Goal: Task Accomplishment & Management: Manage account settings

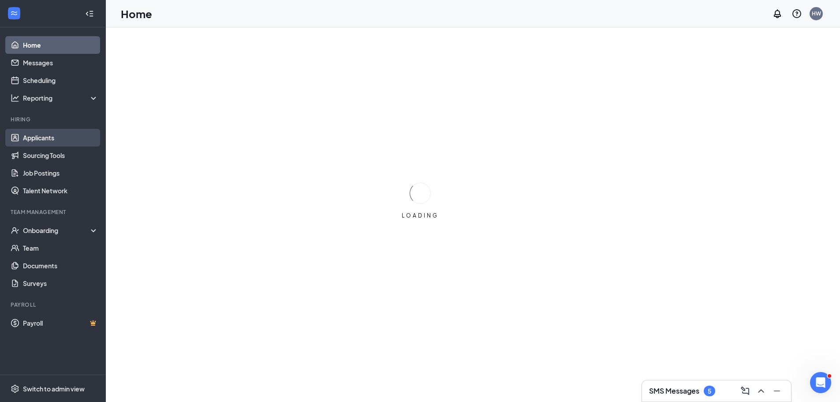
click at [50, 142] on link "Applicants" at bounding box center [60, 138] width 75 height 18
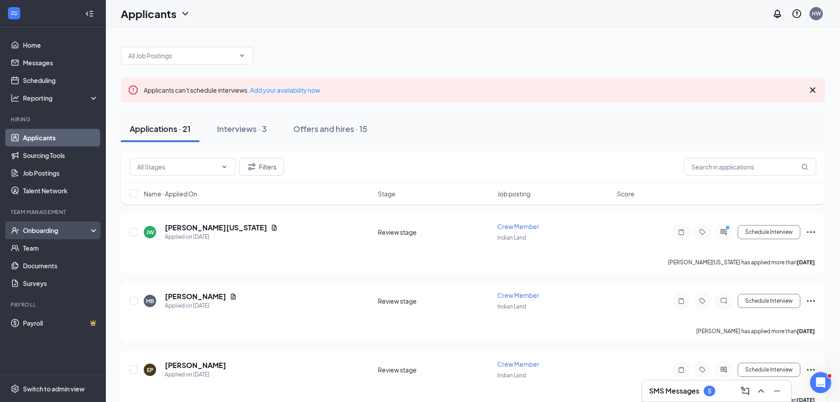
click at [40, 231] on div "Onboarding" at bounding box center [57, 230] width 68 height 9
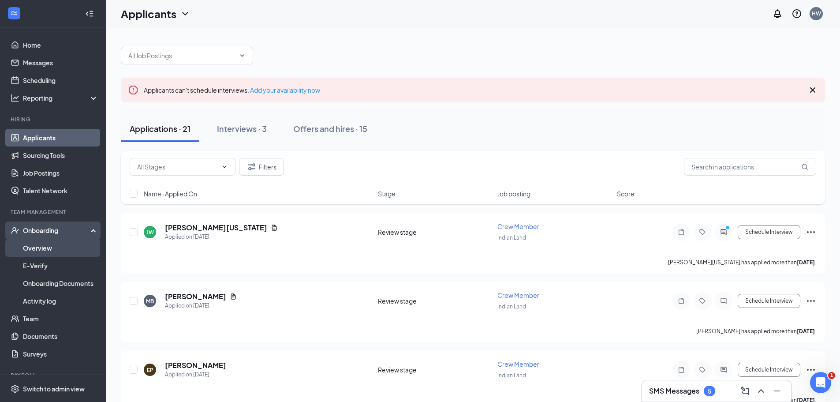
click at [46, 248] on link "Overview" at bounding box center [60, 248] width 75 height 18
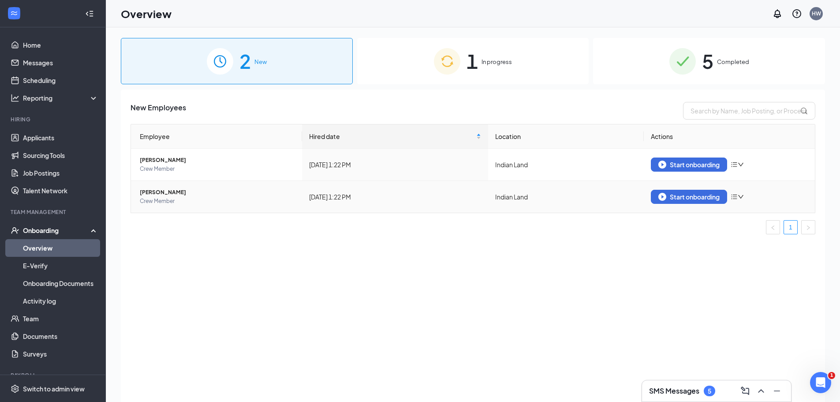
click at [162, 198] on span "Crew Member" at bounding box center [217, 201] width 155 height 9
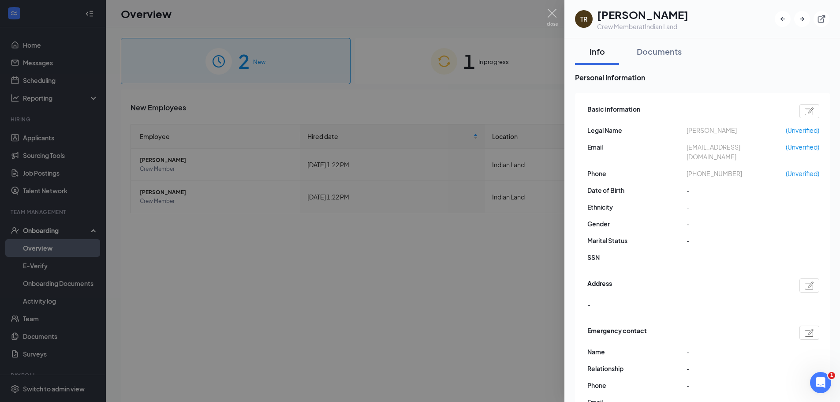
click at [467, 101] on div at bounding box center [420, 201] width 840 height 402
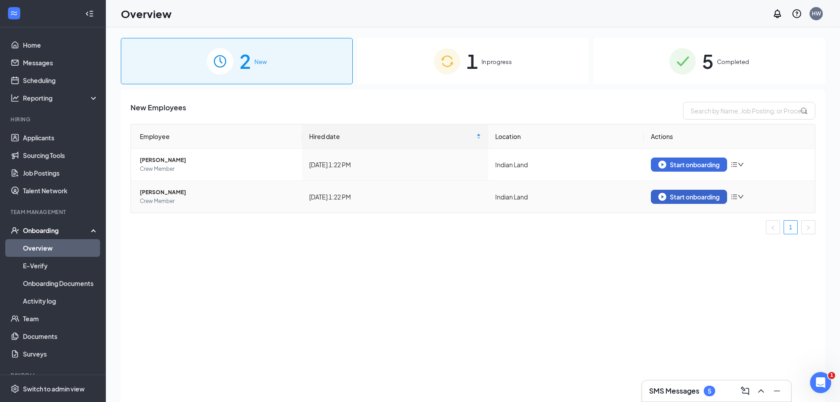
click at [685, 199] on div "Start onboarding" at bounding box center [688, 197] width 61 height 8
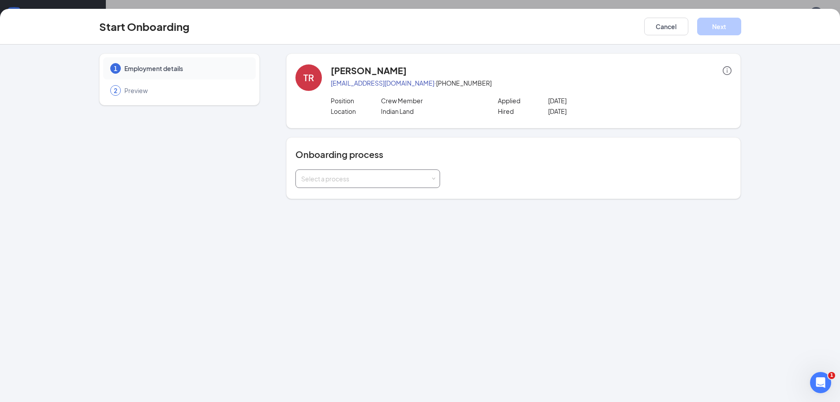
click at [436, 178] on div "Select a process" at bounding box center [367, 178] width 145 height 19
click at [335, 228] on span "Youth - Onboarding Process" at bounding box center [340, 229] width 82 height 8
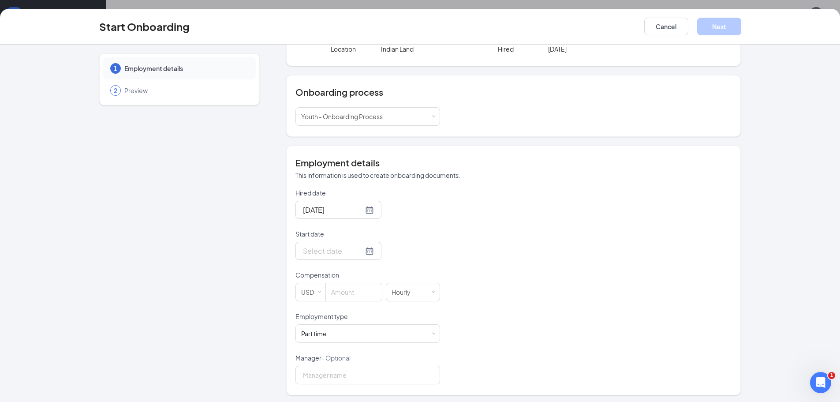
scroll to position [64, 0]
click at [350, 292] on input at bounding box center [354, 290] width 56 height 18
type input "10"
click at [325, 251] on input "Start date" at bounding box center [333, 248] width 60 height 11
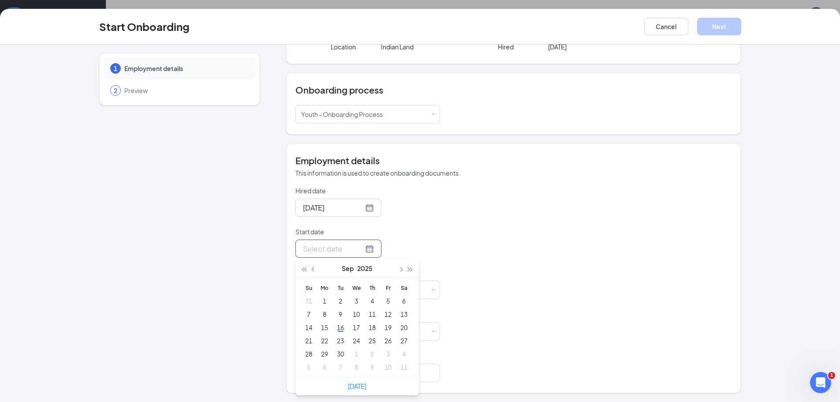
click at [359, 250] on div at bounding box center [338, 248] width 71 height 11
type input "[DATE]"
click at [337, 336] on div "23" at bounding box center [340, 340] width 11 height 11
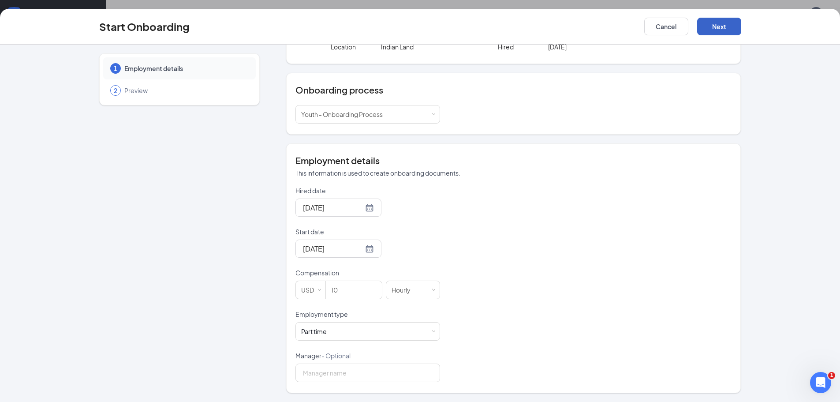
click at [715, 23] on button "Next" at bounding box center [719, 27] width 44 height 18
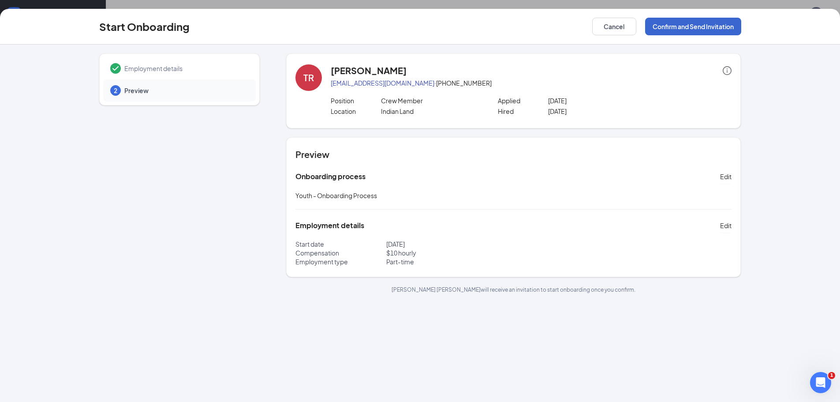
scroll to position [0, 0]
click at [691, 28] on button "Confirm and Send Invitation" at bounding box center [693, 27] width 96 height 18
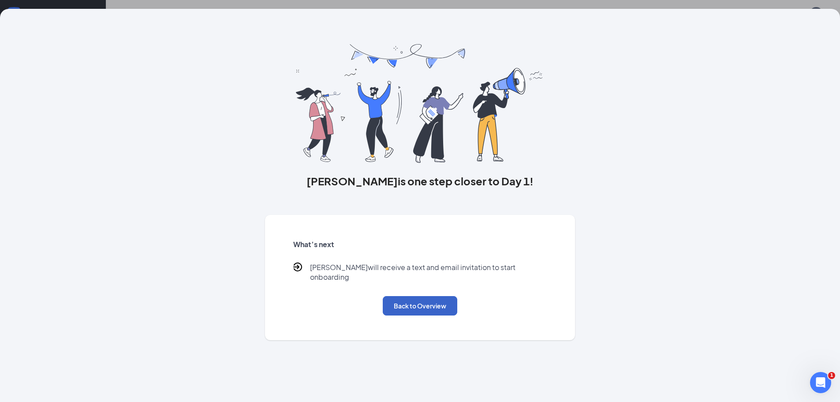
click at [427, 296] on button "Back to Overview" at bounding box center [420, 305] width 75 height 19
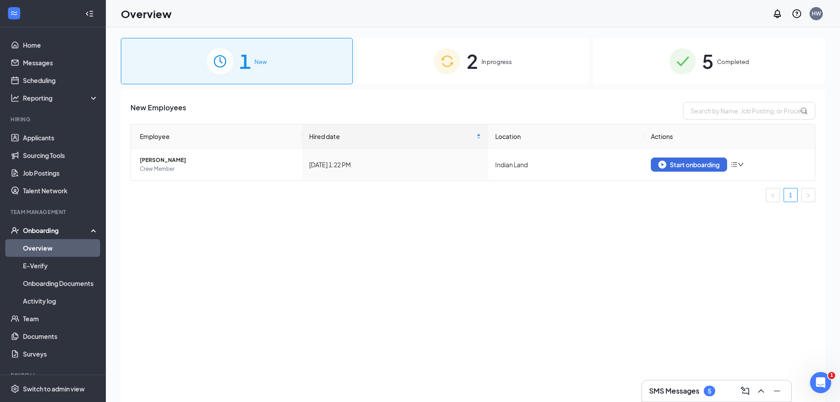
click at [480, 57] on div "2 In progress" at bounding box center [473, 61] width 232 height 46
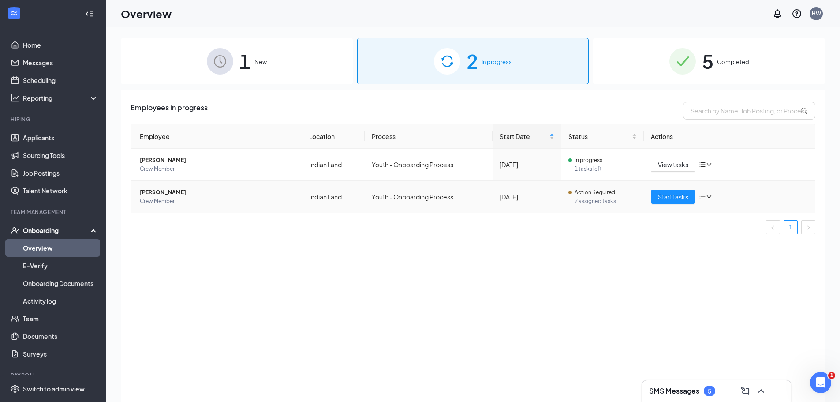
click at [155, 195] on span "[PERSON_NAME]" at bounding box center [217, 192] width 155 height 9
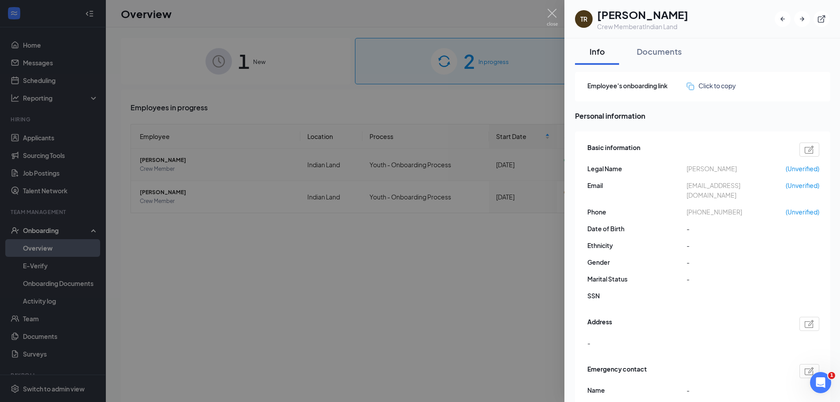
drag, startPoint x: 432, startPoint y: 251, endPoint x: 501, endPoint y: 153, distance: 119.6
click at [435, 248] on div at bounding box center [420, 201] width 840 height 402
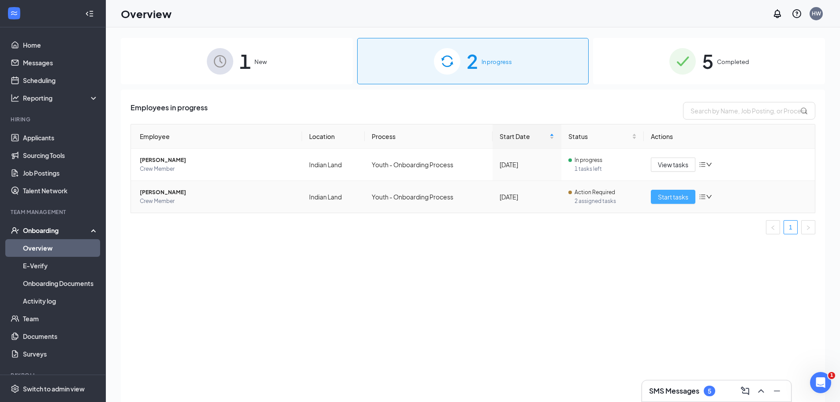
click at [666, 195] on span "Start tasks" at bounding box center [673, 197] width 30 height 10
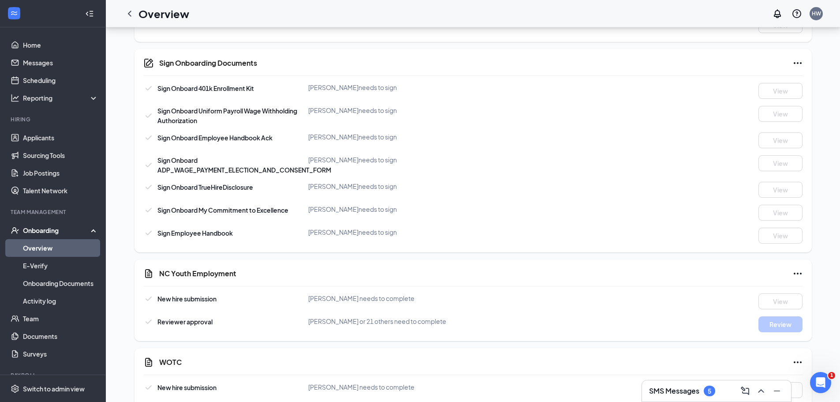
scroll to position [440, 0]
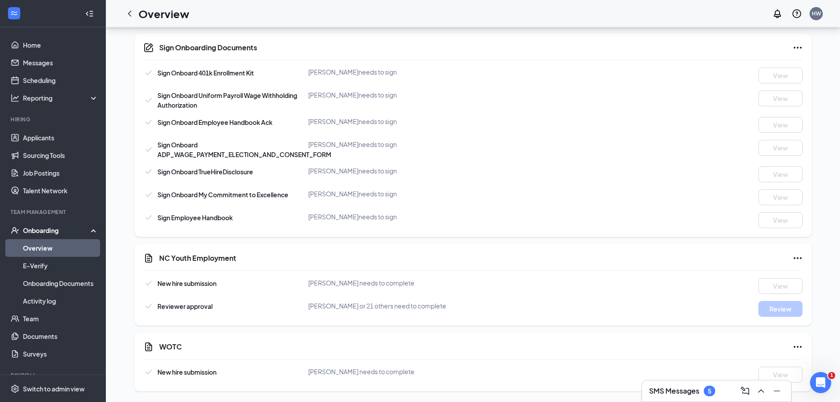
click at [799, 257] on icon "Ellipses" at bounding box center [797, 258] width 11 height 11
click at [676, 252] on div "NC Youth Employment New hire submission [PERSON_NAME] needs to complete View Re…" at bounding box center [472, 285] width 677 height 82
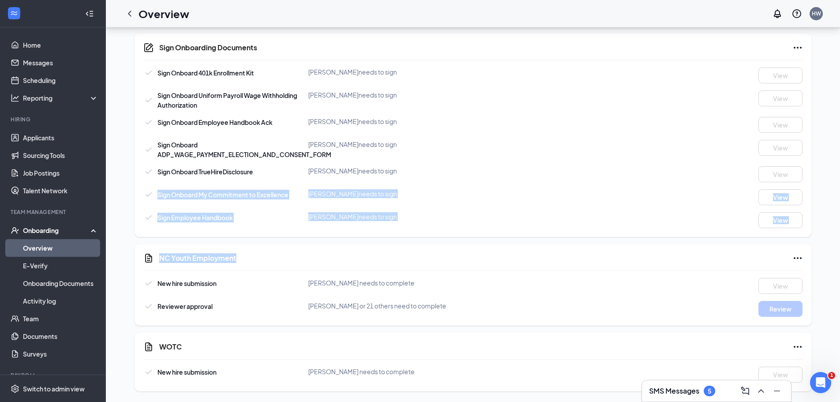
drag, startPoint x: 839, startPoint y: 247, endPoint x: 844, endPoint y: 162, distance: 85.2
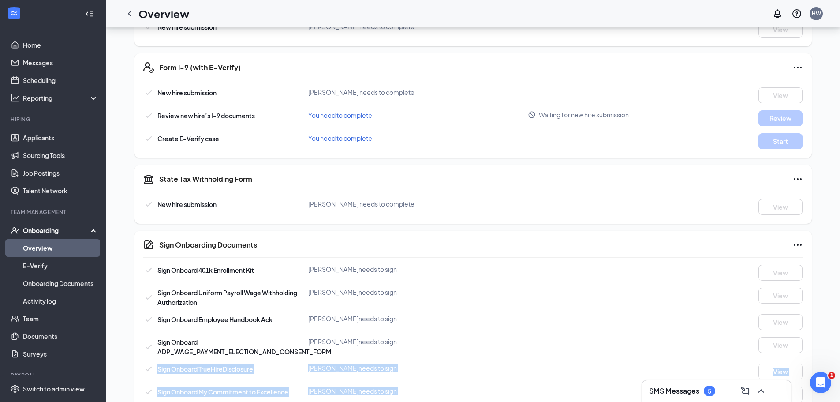
scroll to position [217, 0]
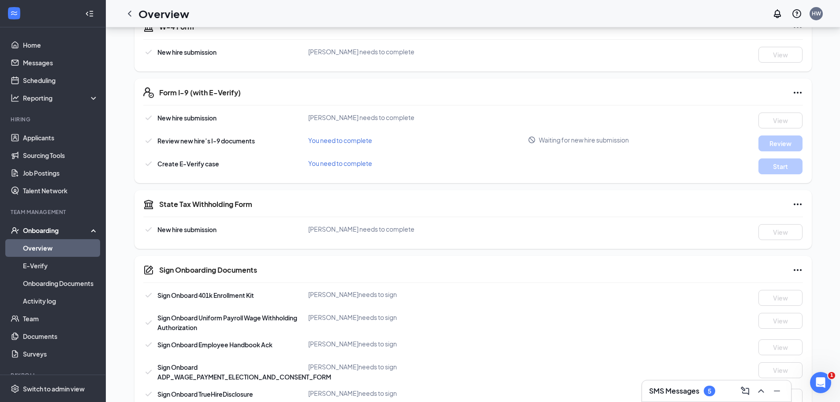
click at [653, 261] on div "Sign Onboarding Documents Sign Onboard 401k Enrollment [PERSON_NAME] [PERSON_NA…" at bounding box center [472, 357] width 677 height 203
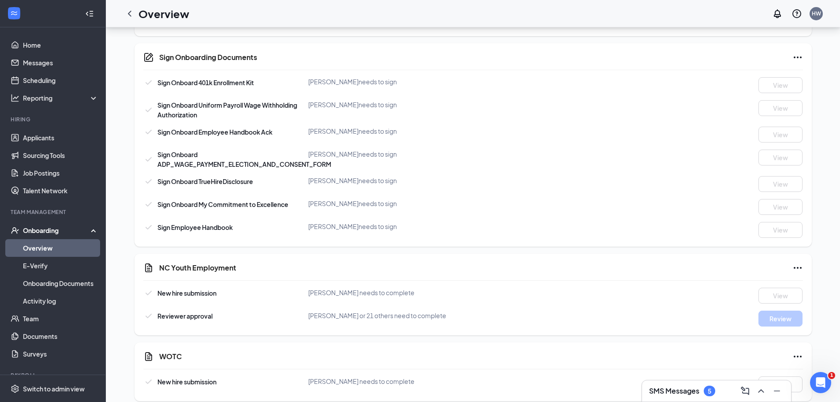
scroll to position [440, 0]
